Goal: Task Accomplishment & Management: Manage account settings

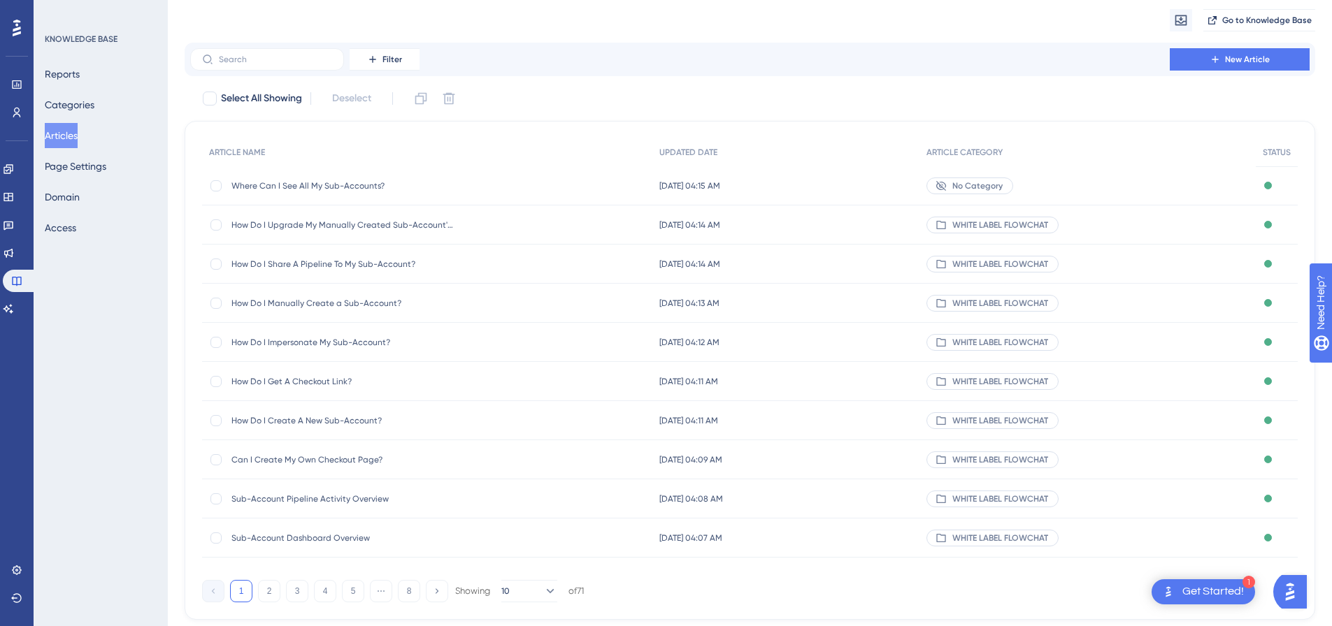
scroll to position [80, 0]
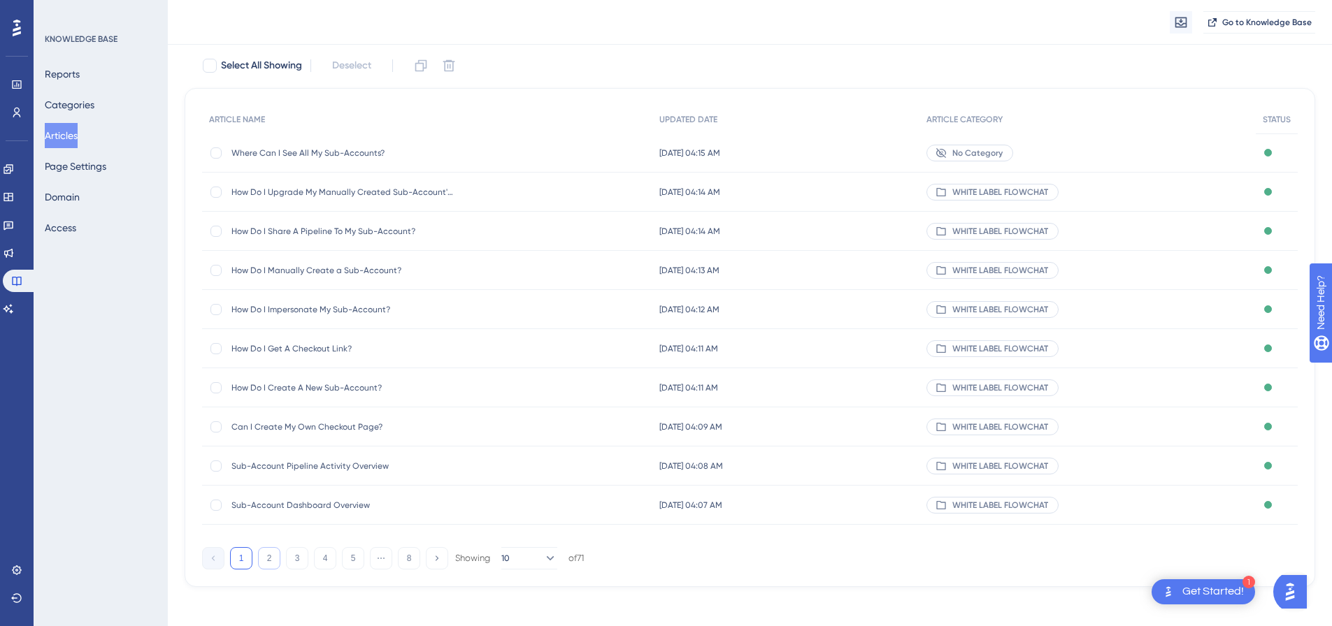
click at [275, 562] on button "2" at bounding box center [269, 558] width 22 height 22
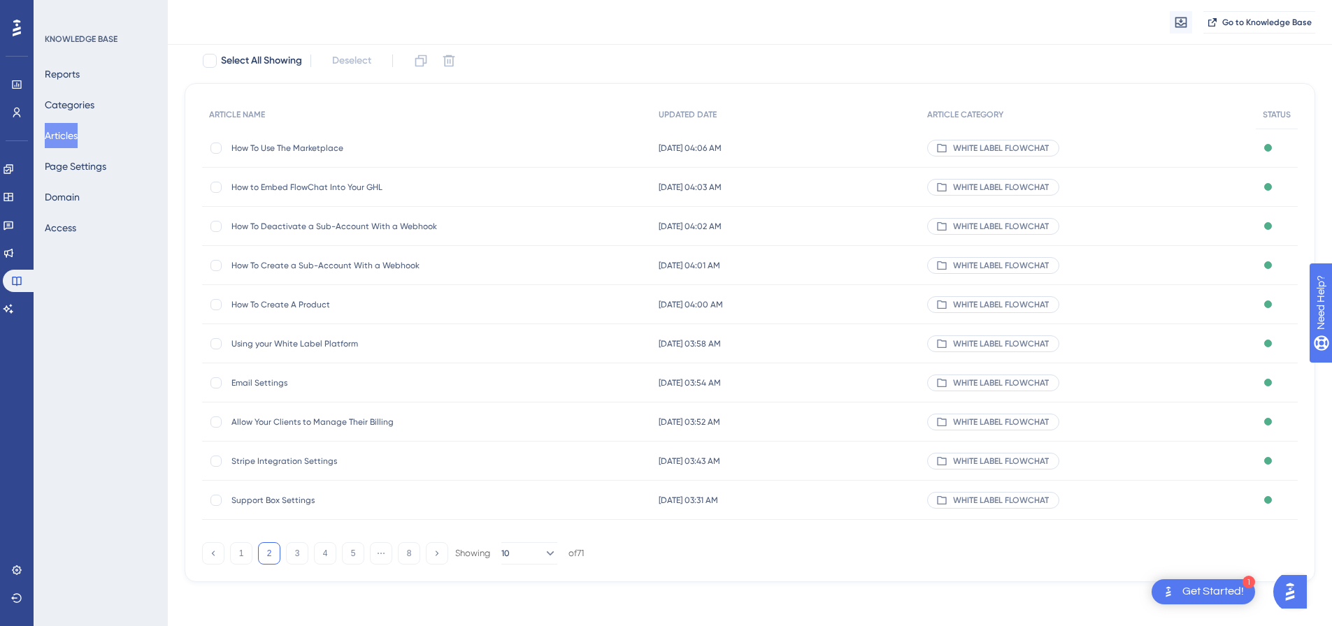
scroll to position [85, 0]
click at [299, 558] on button "3" at bounding box center [297, 553] width 22 height 22
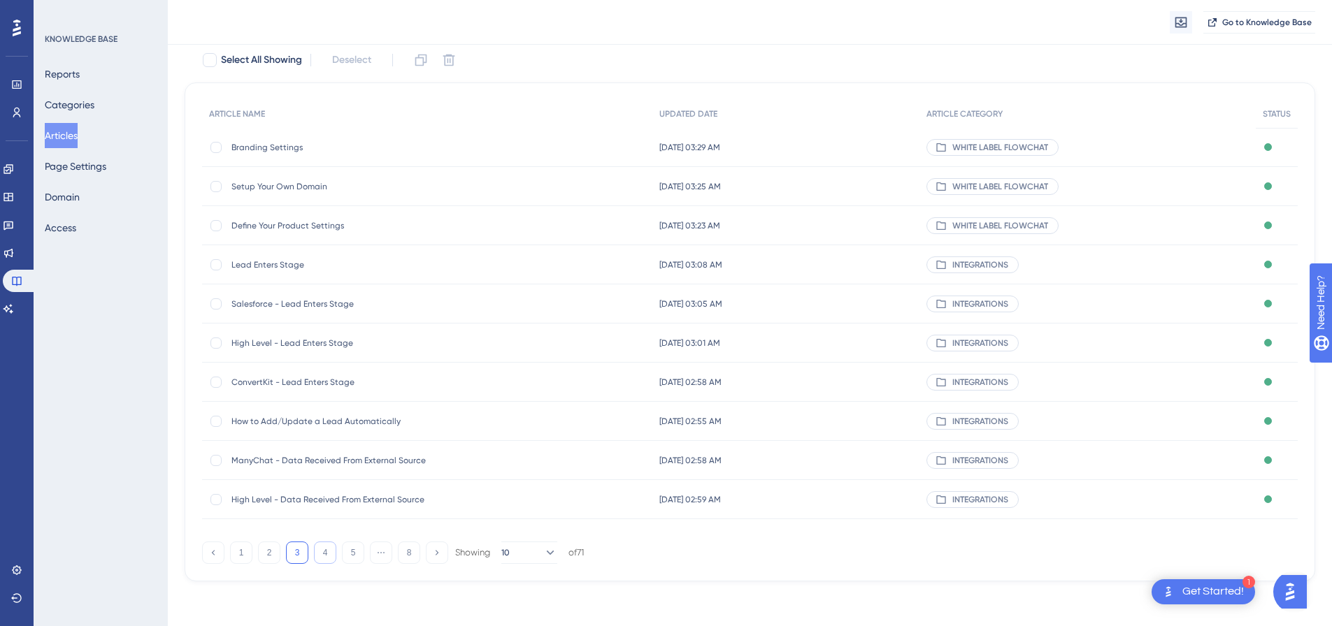
click at [323, 551] on button "4" at bounding box center [325, 553] width 22 height 22
click at [348, 552] on button "5" at bounding box center [353, 553] width 22 height 22
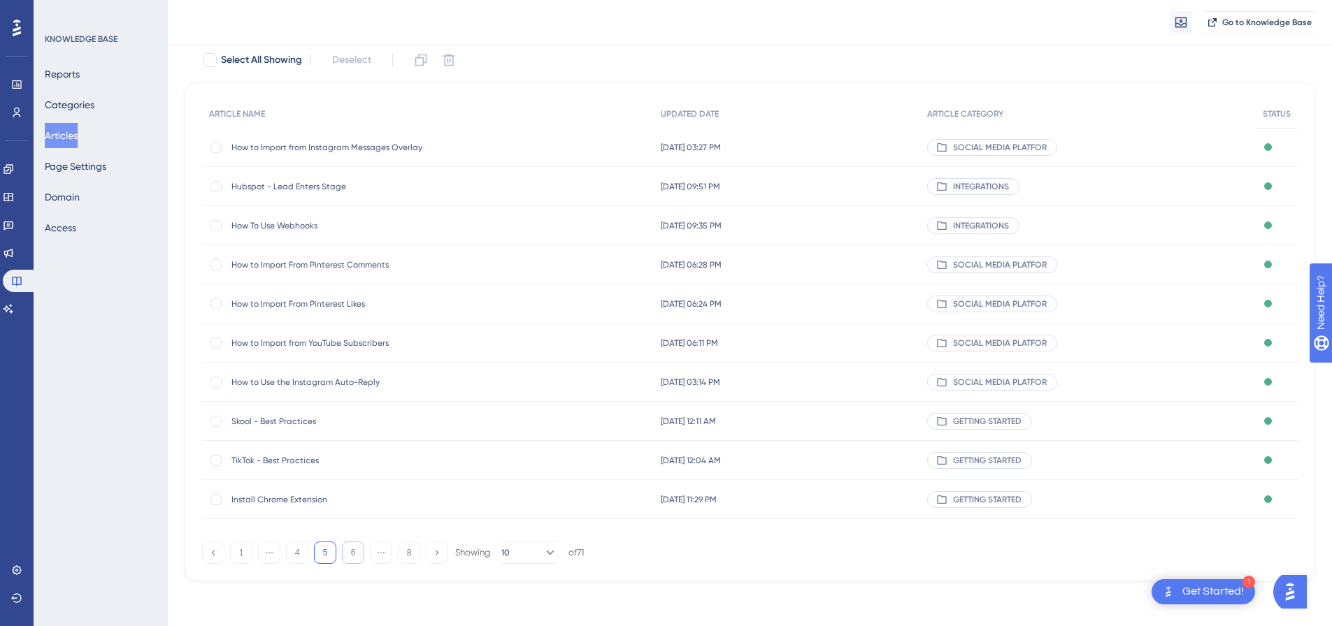
click at [351, 553] on button "6" at bounding box center [353, 553] width 22 height 22
click at [324, 552] on button "5" at bounding box center [325, 553] width 22 height 22
click at [299, 552] on button "4" at bounding box center [297, 553] width 22 height 22
click at [354, 554] on button "5" at bounding box center [353, 553] width 22 height 22
click at [434, 558] on button at bounding box center [437, 553] width 22 height 22
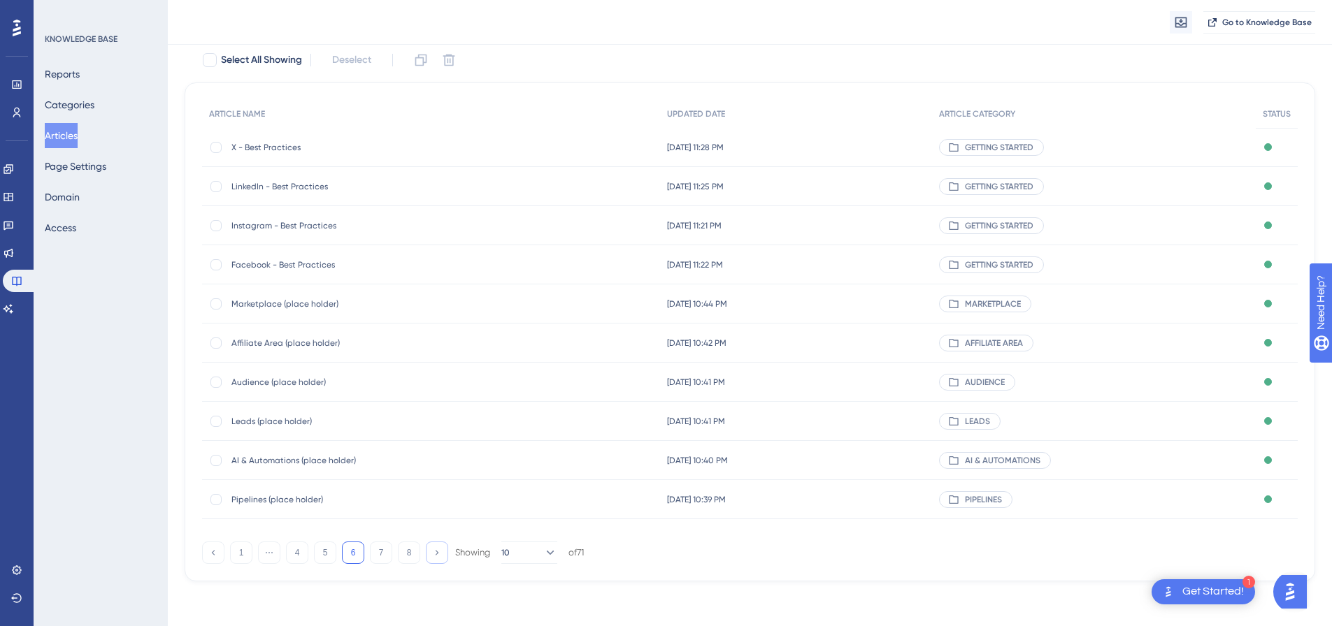
click at [436, 550] on icon at bounding box center [436, 552] width 9 height 9
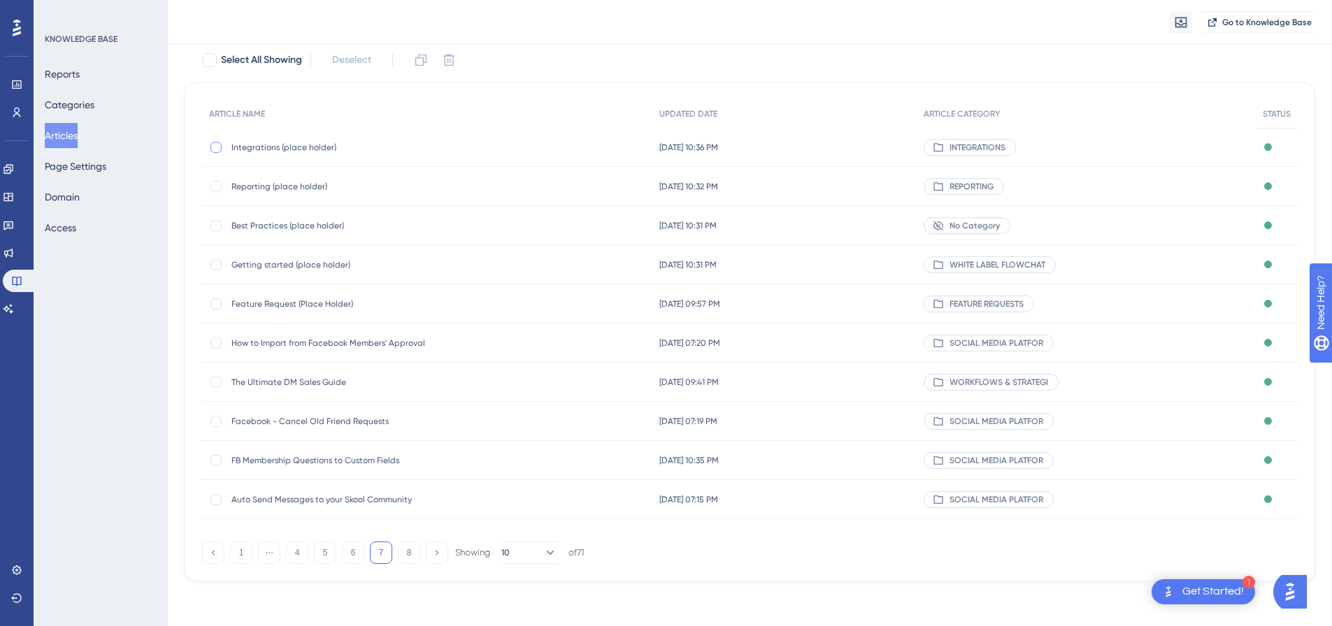
click at [221, 145] on div at bounding box center [215, 147] width 11 height 11
click at [443, 56] on button at bounding box center [449, 60] width 22 height 22
checkbox input "false"
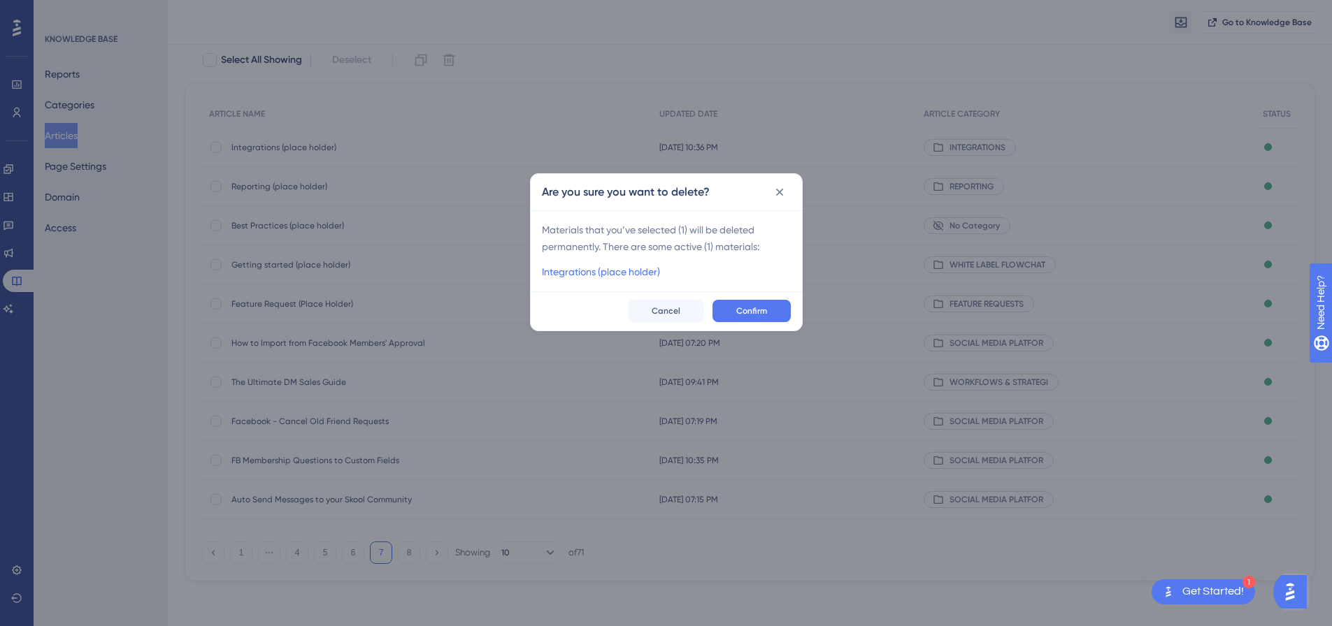
scroll to position [75, 0]
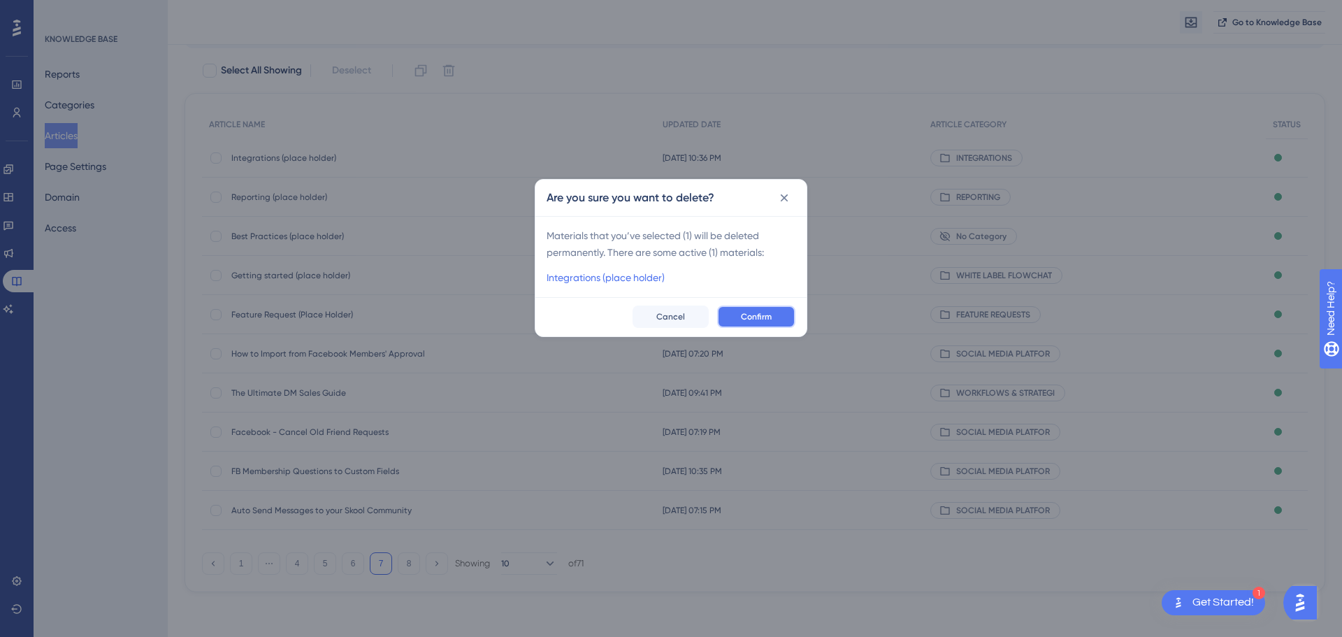
click at [734, 314] on button "Confirm" at bounding box center [756, 317] width 78 height 22
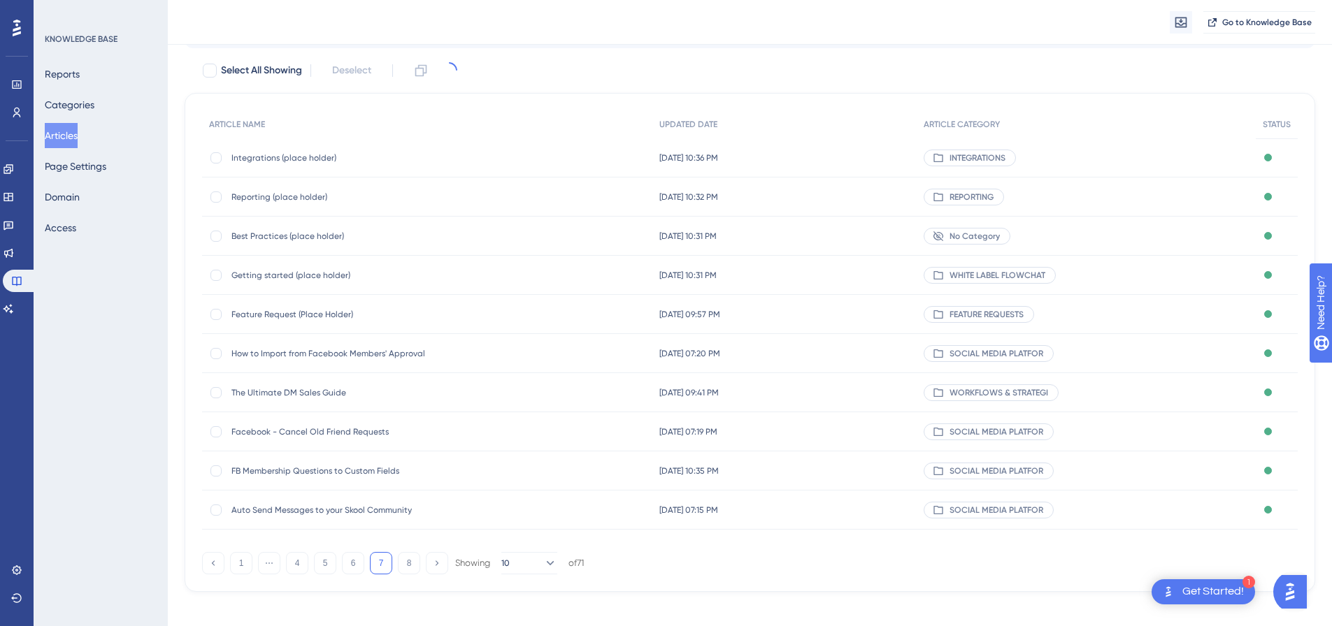
scroll to position [0, 0]
